Goal: Transaction & Acquisition: Purchase product/service

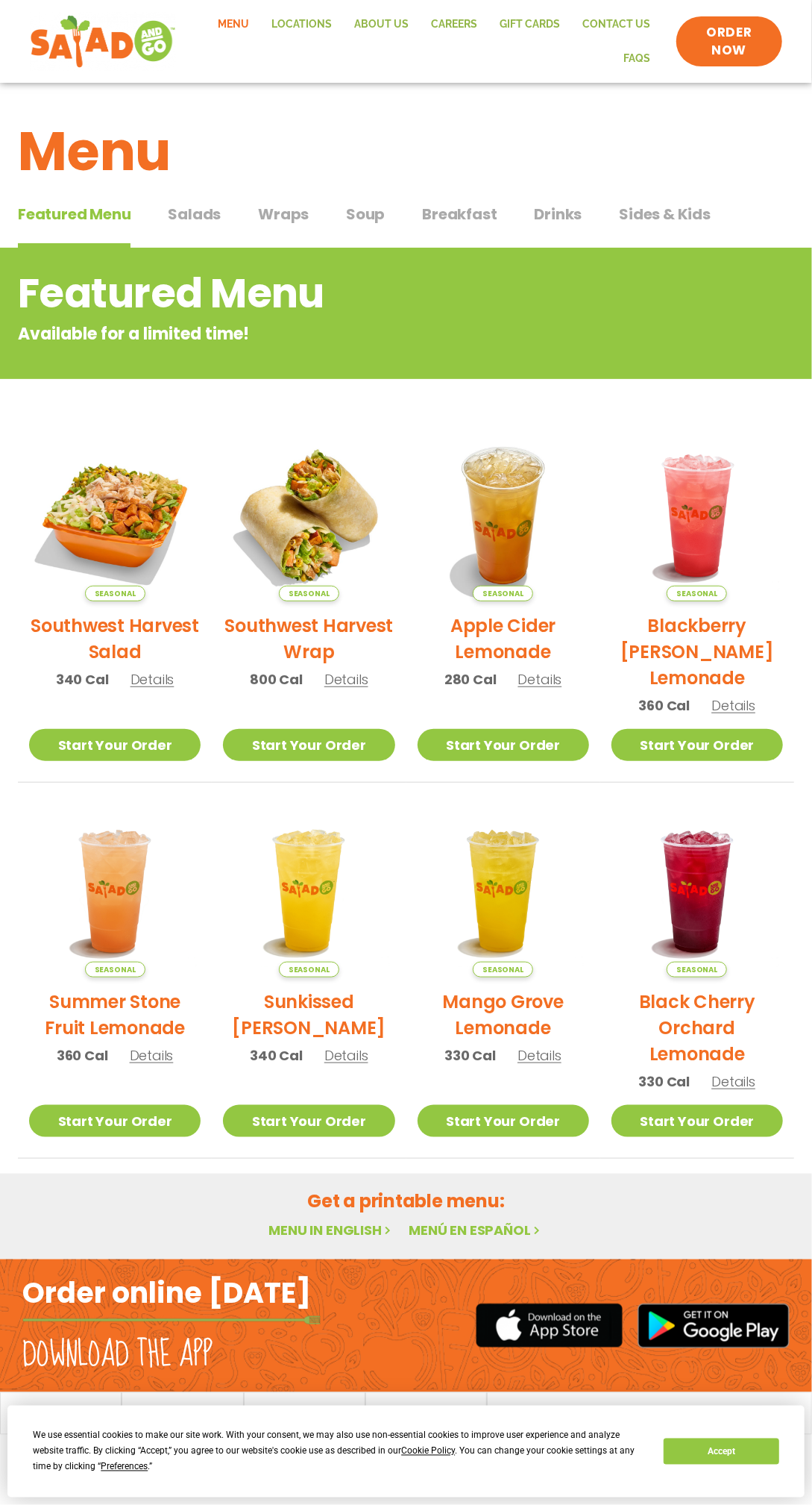
click at [173, 216] on span "Salads" at bounding box center [194, 213] width 53 height 22
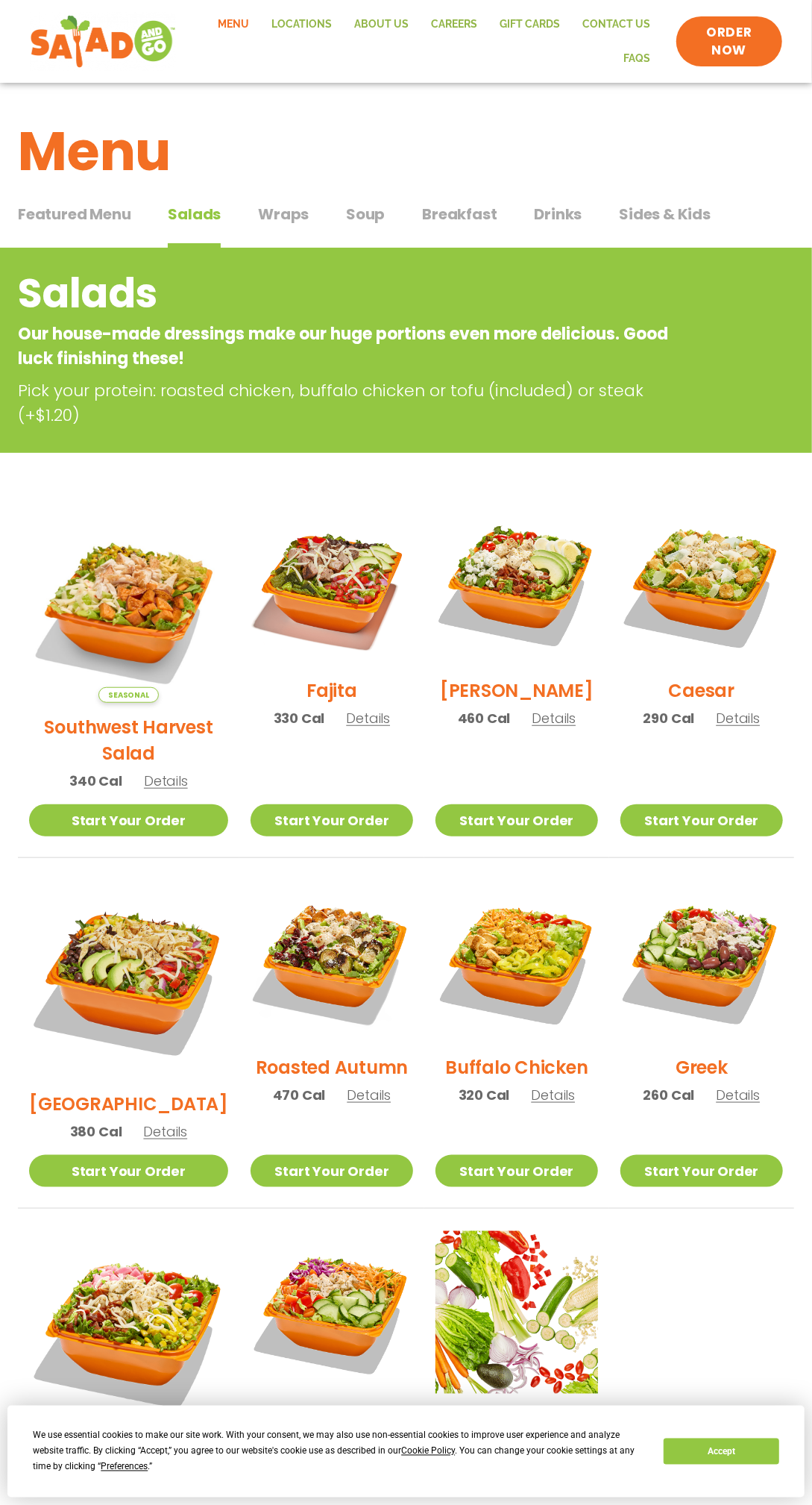
click at [347, 1086] on span "Details" at bounding box center [368, 1095] width 44 height 19
click at [316, 1085] on p "470 Cal Details" at bounding box center [332, 1095] width 119 height 20
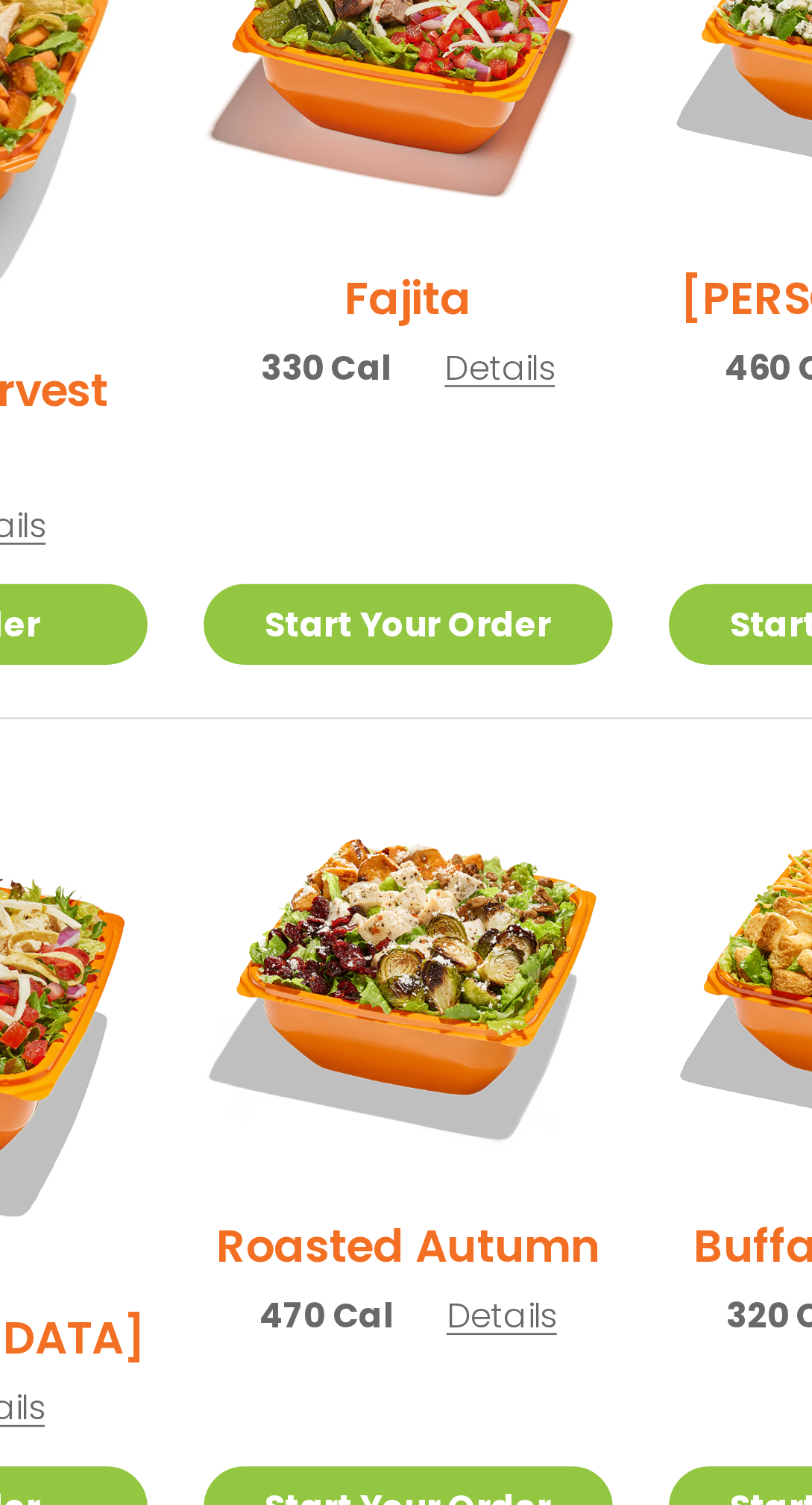
click at [347, 1086] on span "Details" at bounding box center [368, 1095] width 44 height 19
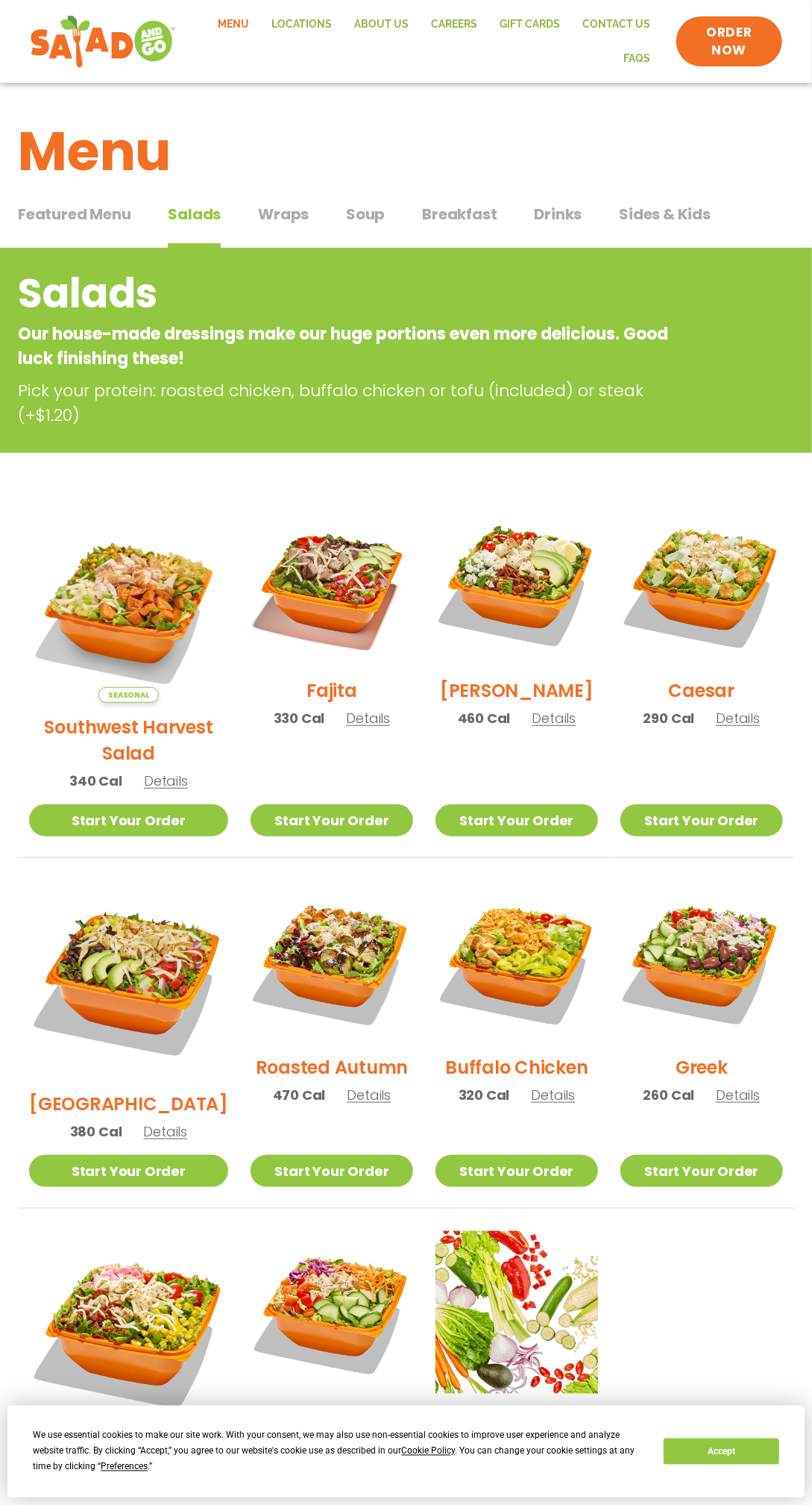
click at [558, 239] on button "Drinks Drinks" at bounding box center [558, 225] width 48 height 45
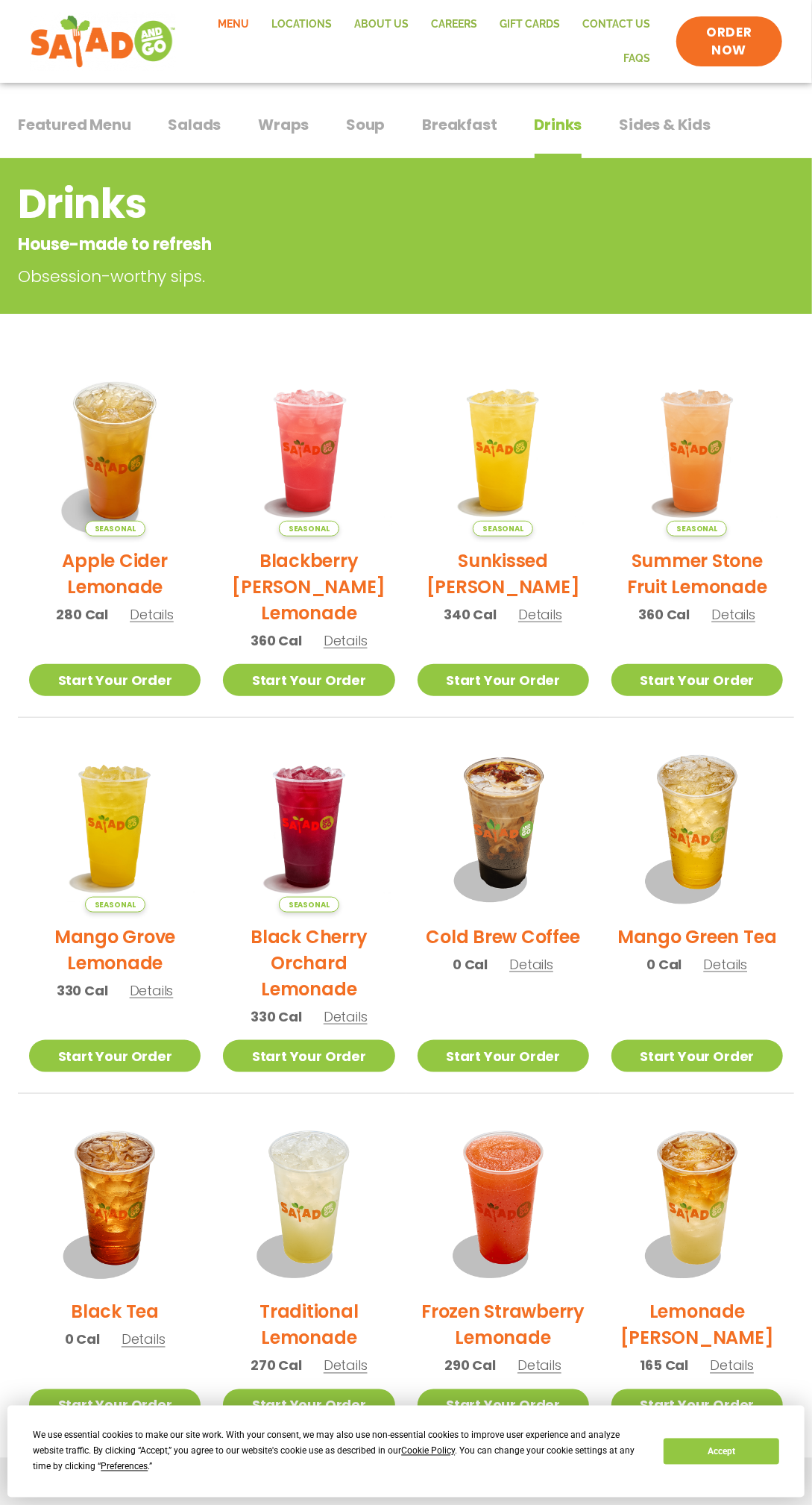
scroll to position [90, 0]
click at [646, 152] on button "Sides & Kids Sides & Kids" at bounding box center [665, 136] width 91 height 45
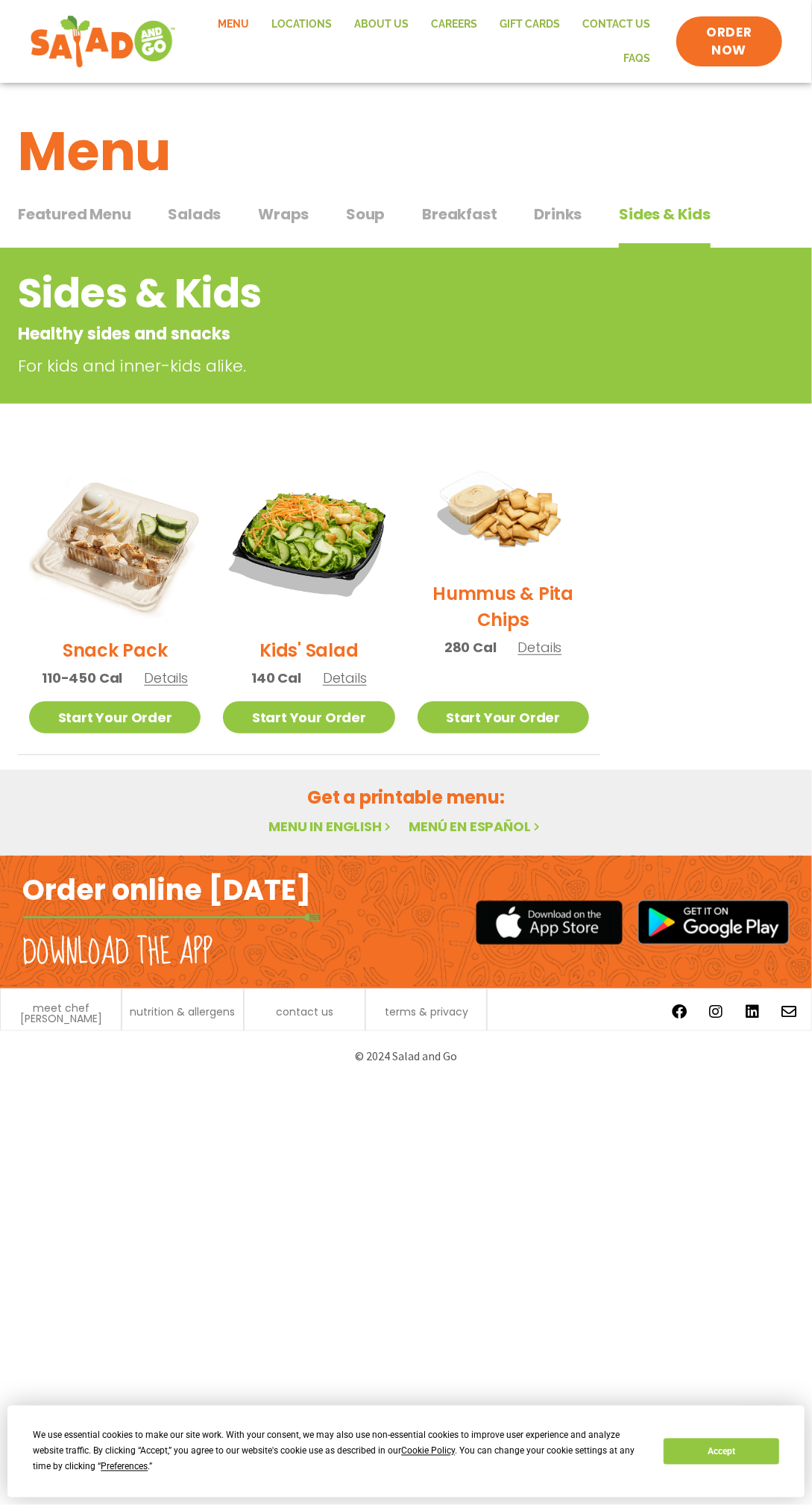
click at [156, 673] on span "Details" at bounding box center [166, 677] width 44 height 19
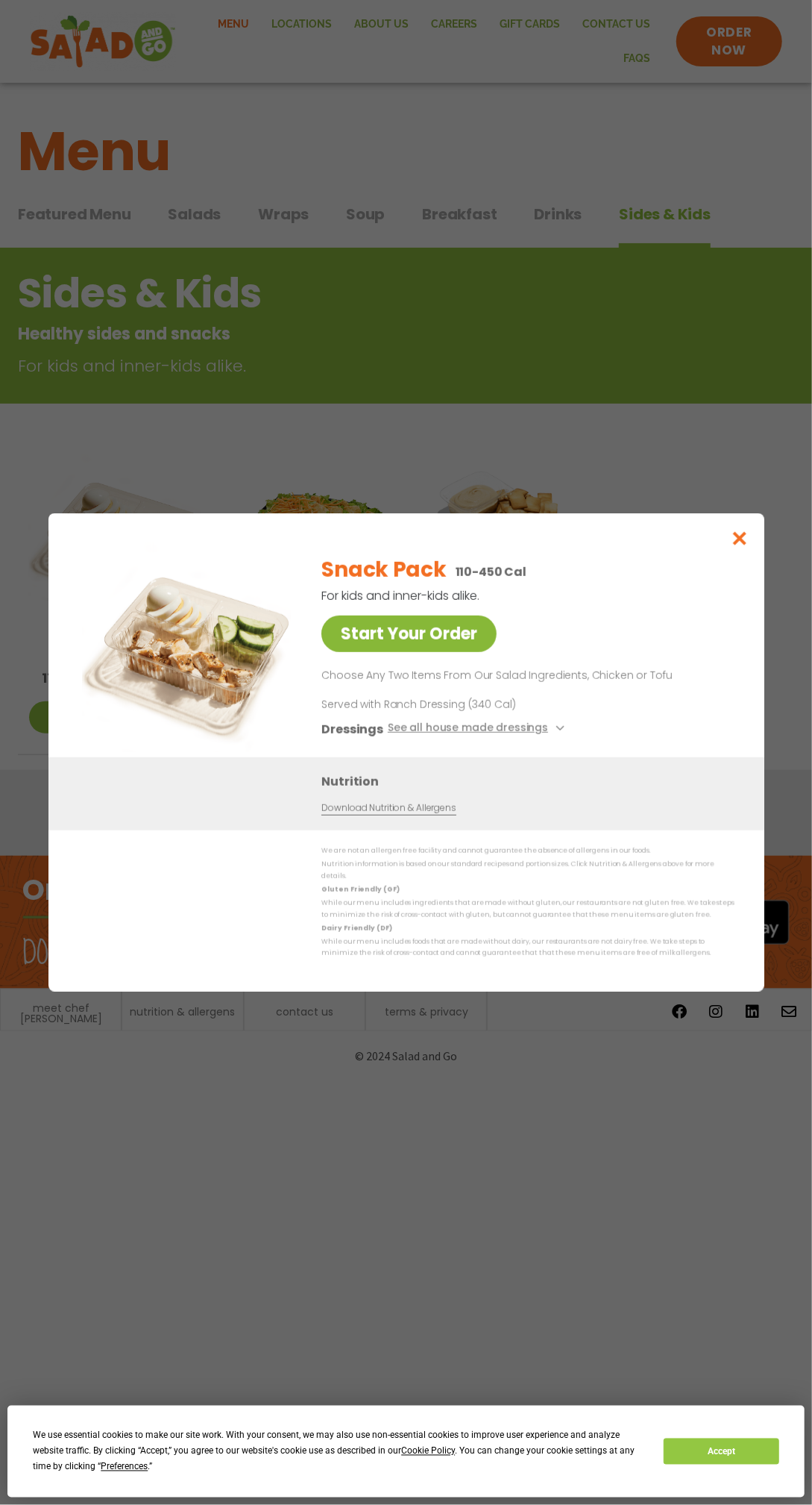
click at [393, 652] on link "Start Your Order" at bounding box center [408, 633] width 175 height 36
